Goal: Transaction & Acquisition: Download file/media

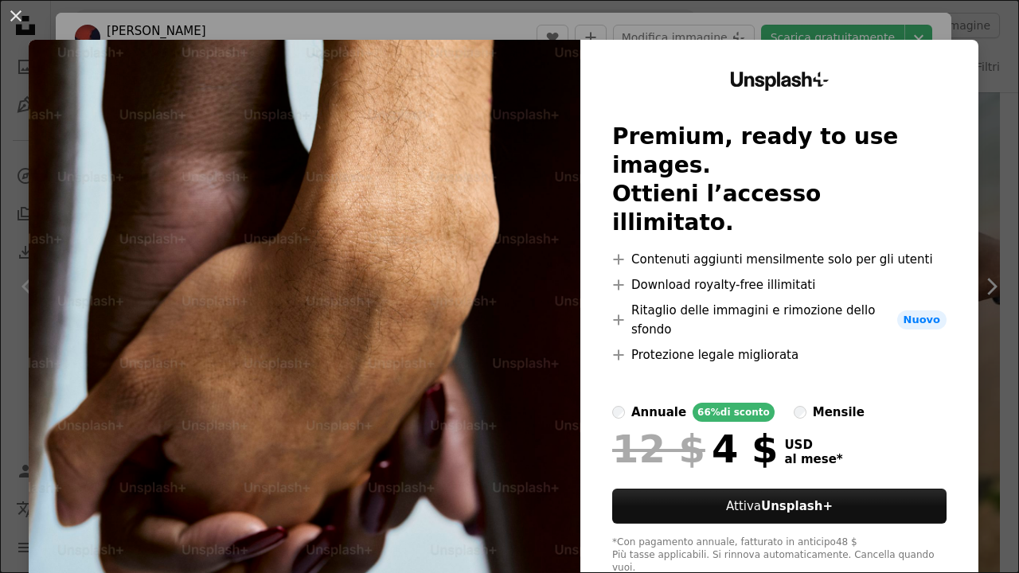
scroll to position [3660, 0]
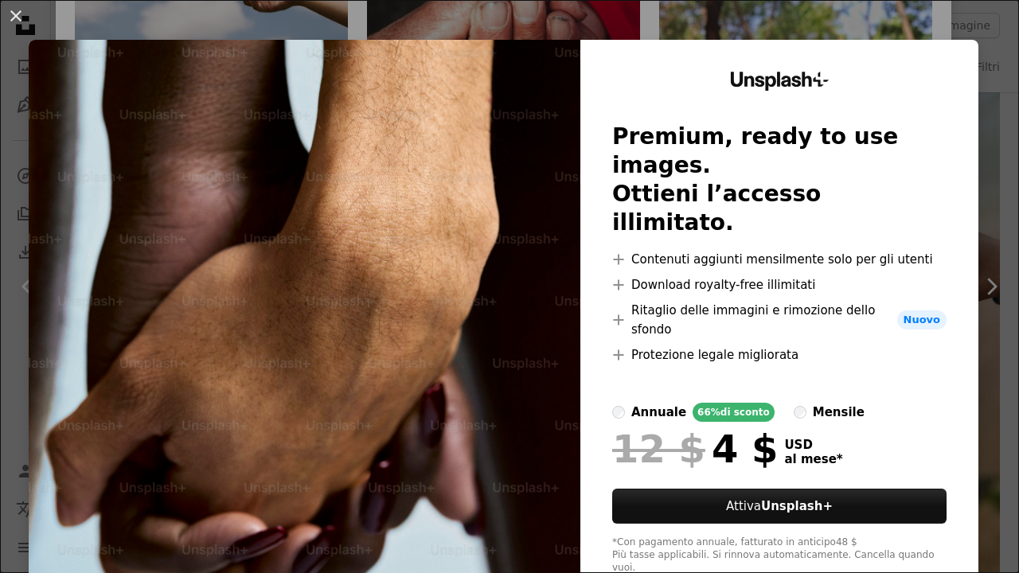
click at [976, 159] on div "An X shape Unsplash+ Premium, ready to use images. Ottieni l’accesso illimitato…" at bounding box center [509, 286] width 1019 height 573
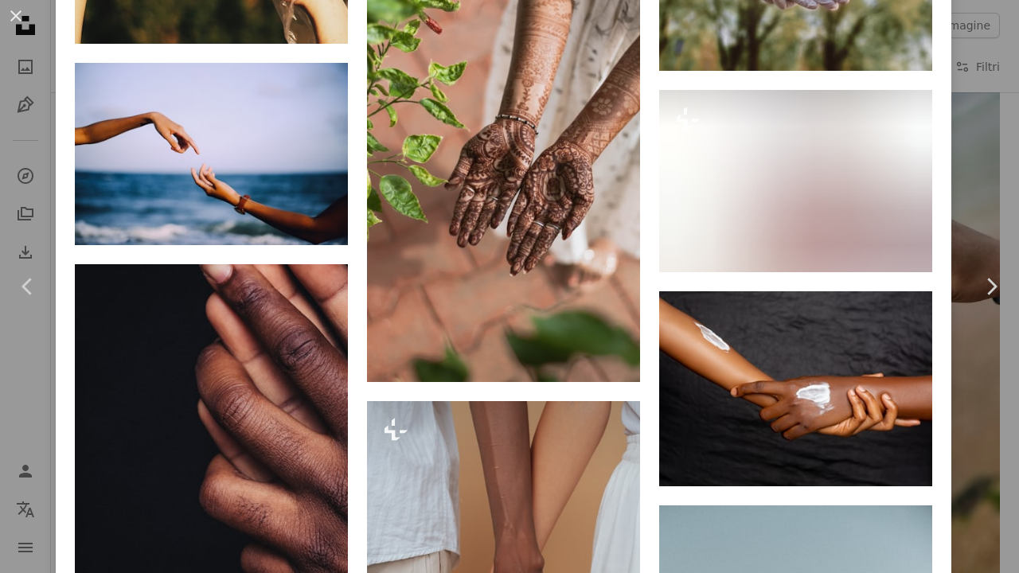
scroll to position [6920, 0]
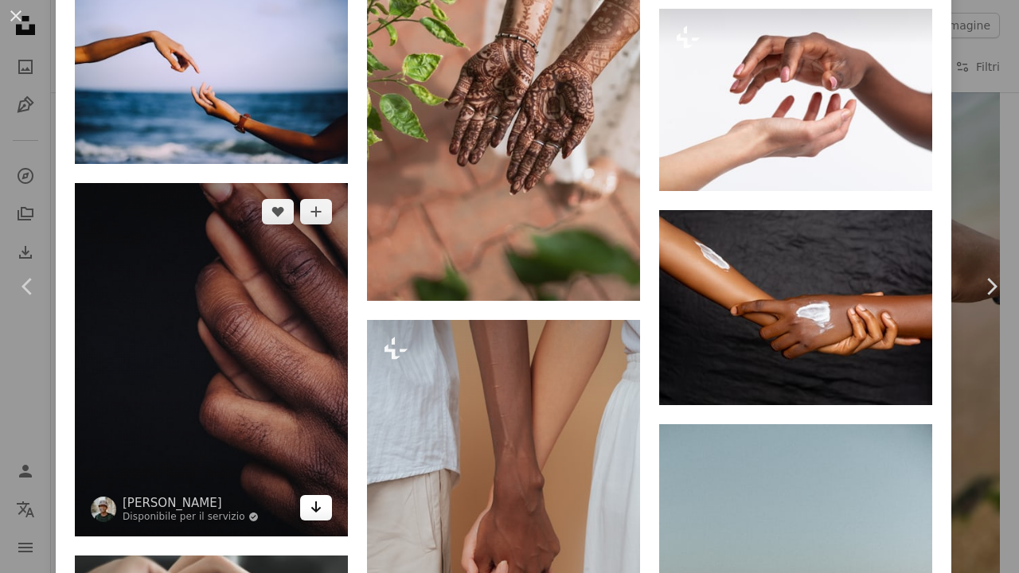
click at [311, 498] on icon "Arrow pointing down" at bounding box center [316, 507] width 13 height 19
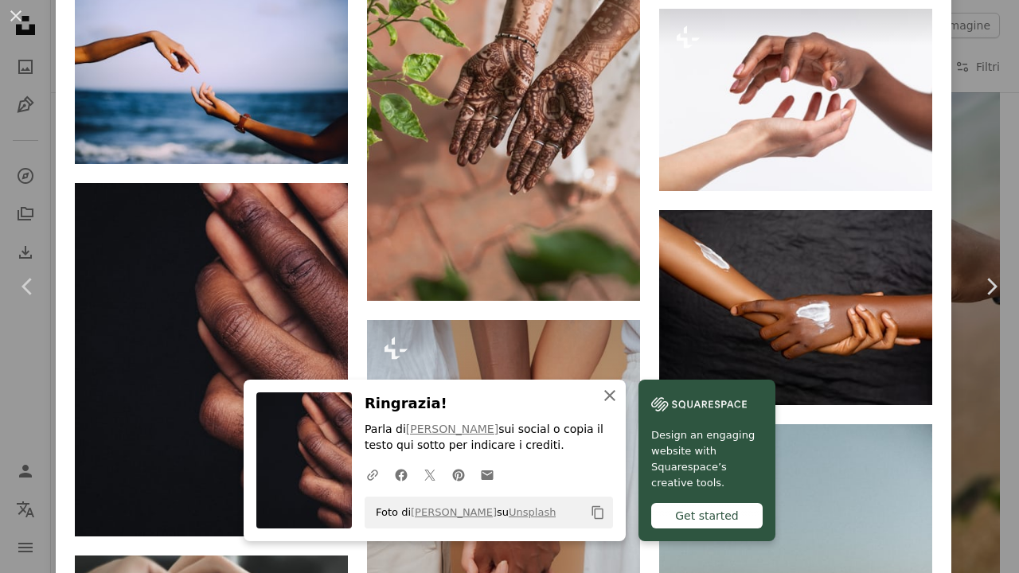
click at [610, 394] on icon "An X shape" at bounding box center [609, 395] width 19 height 19
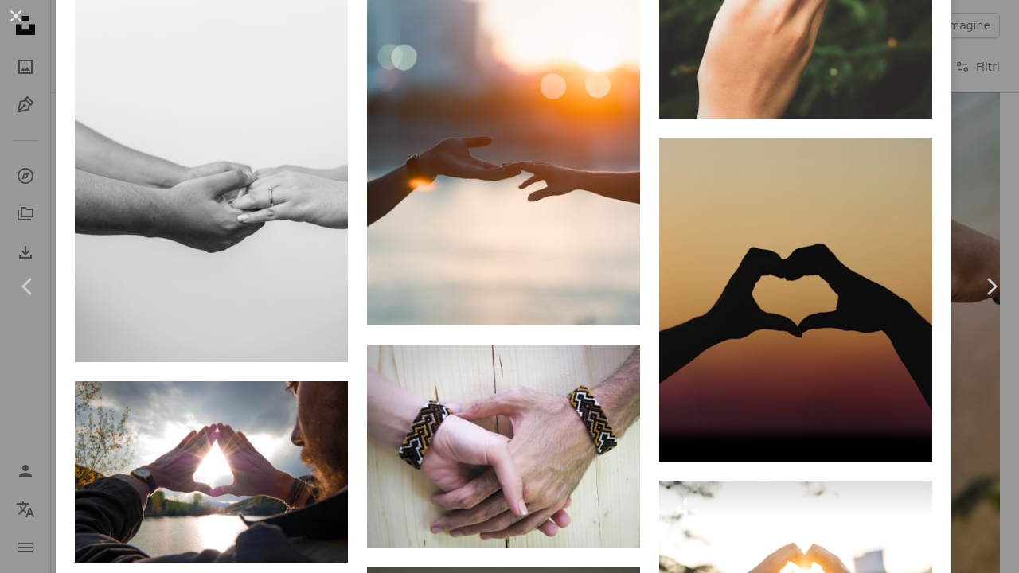
scroll to position [20424, 0]
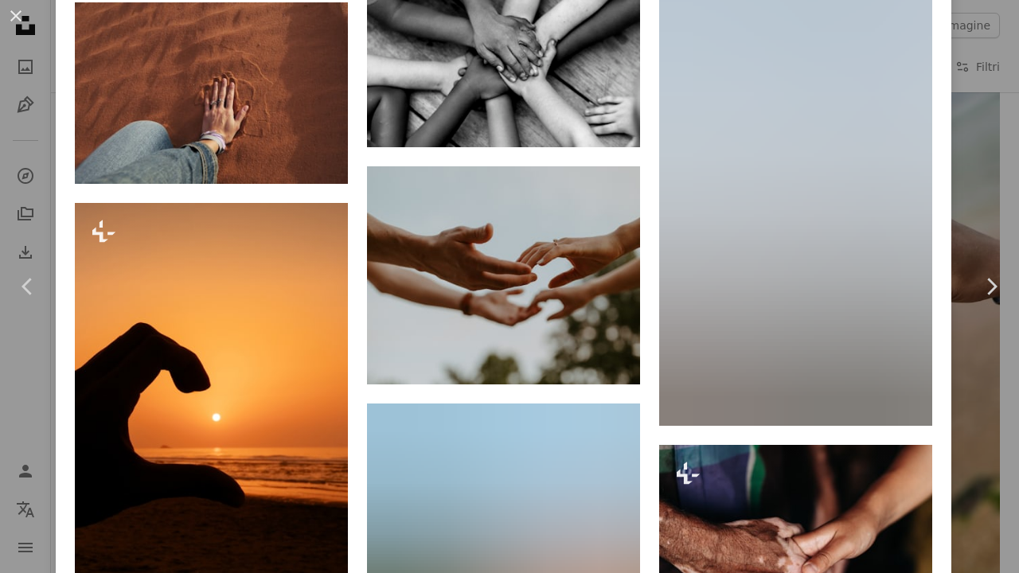
scroll to position [21953, 0]
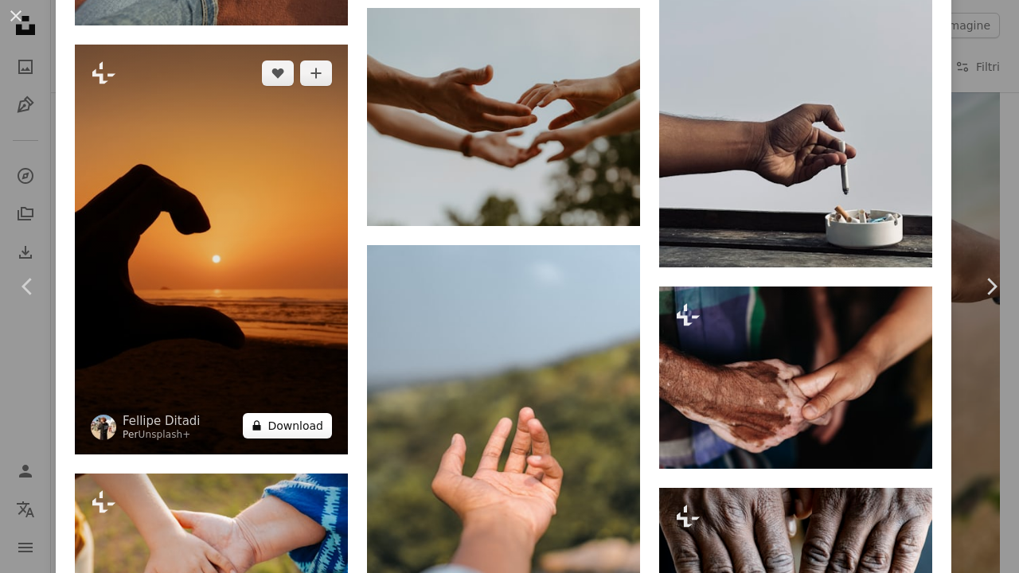
click at [299, 413] on button "A lock Download" at bounding box center [287, 425] width 89 height 25
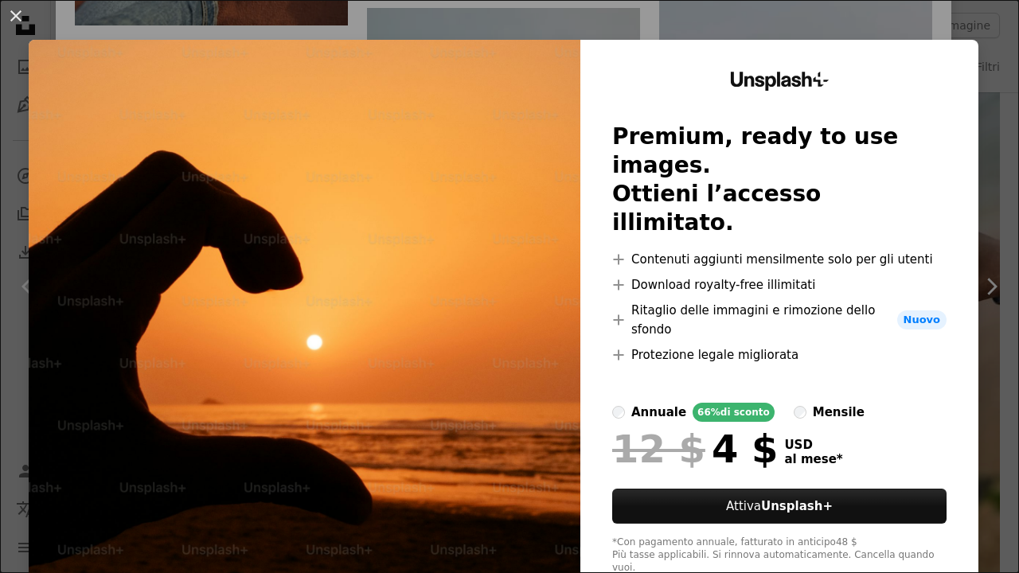
click at [989, 134] on div "An X shape Unsplash+ Premium, ready to use images. Ottieni l’accesso illimitato…" at bounding box center [509, 286] width 1019 height 573
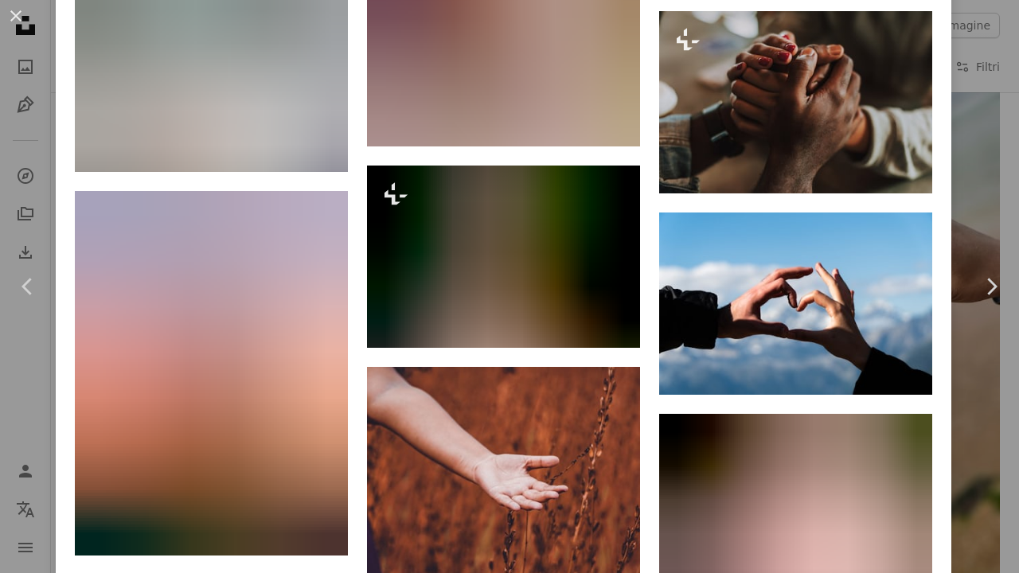
scroll to position [27534, 0]
